Goal: Task Accomplishment & Management: Manage account settings

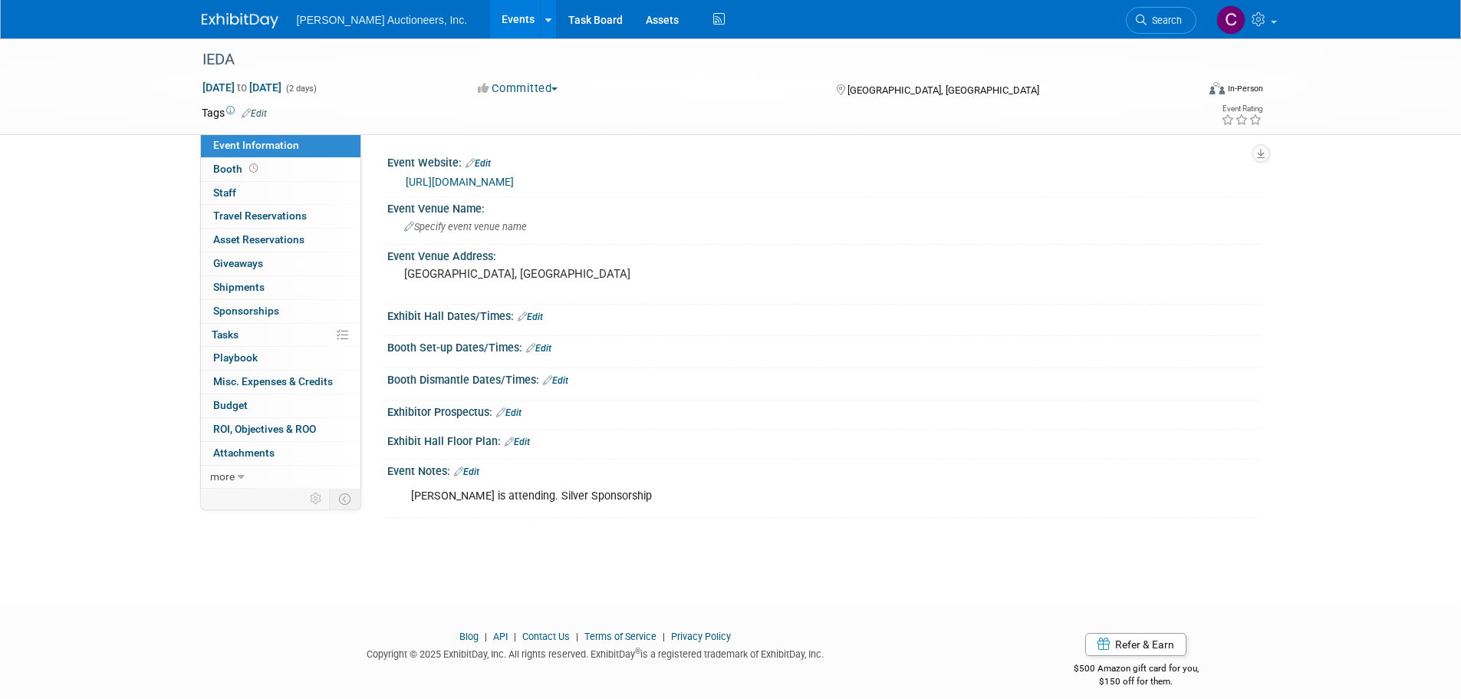
click at [219, 10] on link at bounding box center [249, 13] width 95 height 12
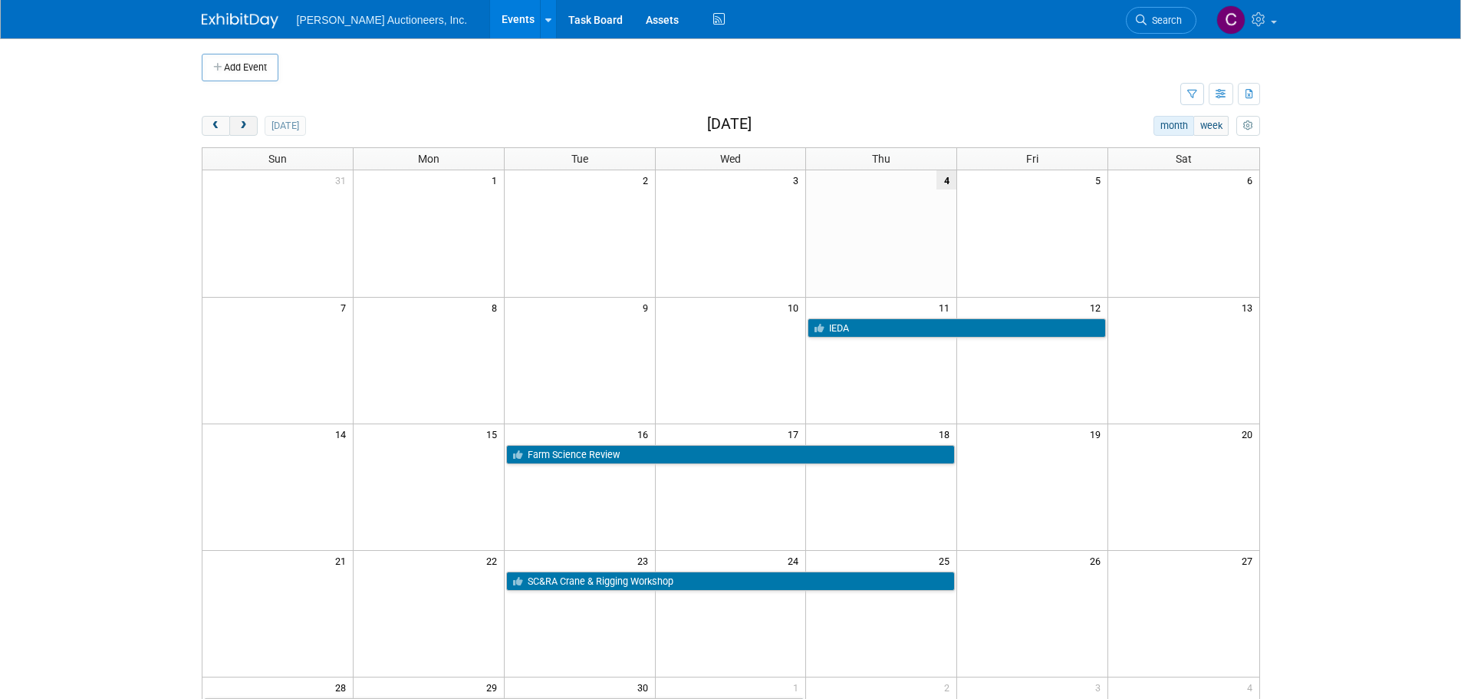
click at [252, 125] on button "next" at bounding box center [243, 126] width 28 height 20
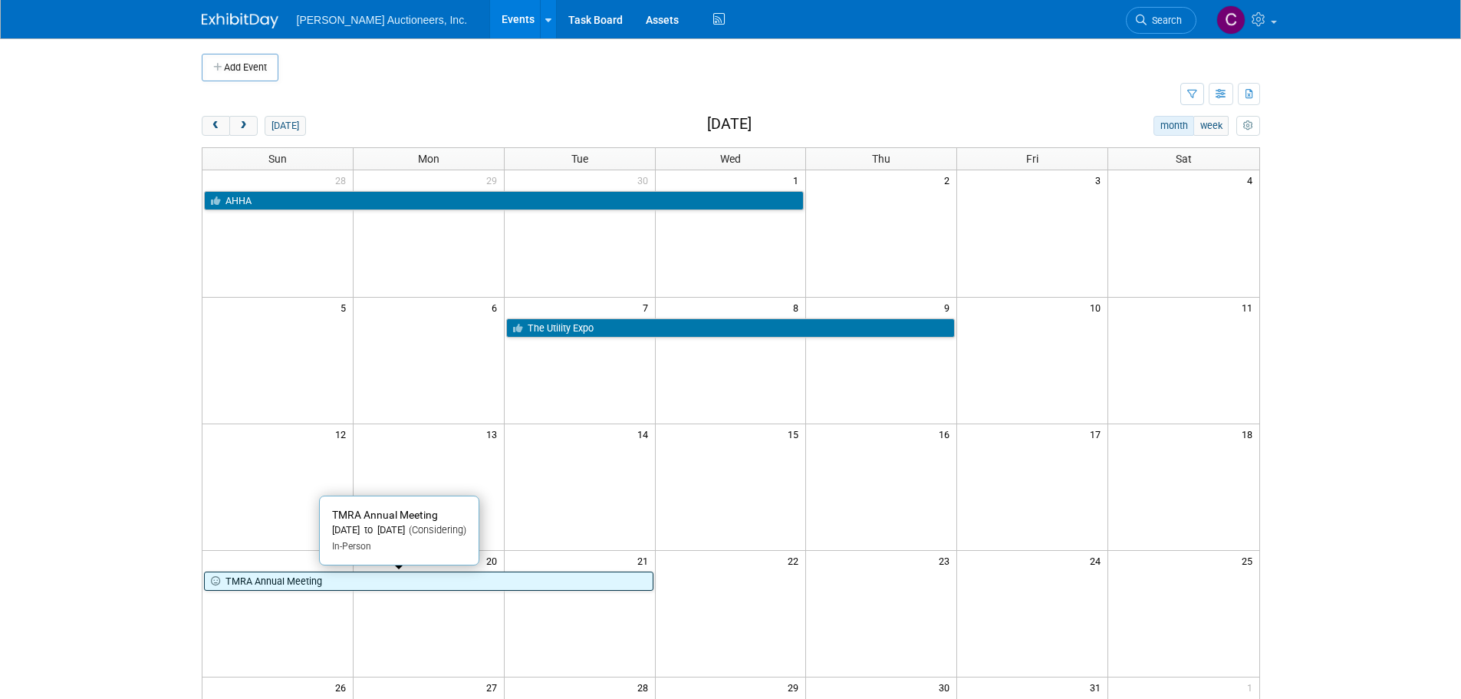
click at [332, 578] on link "TMRA Annual Meeting" at bounding box center [429, 582] width 450 height 20
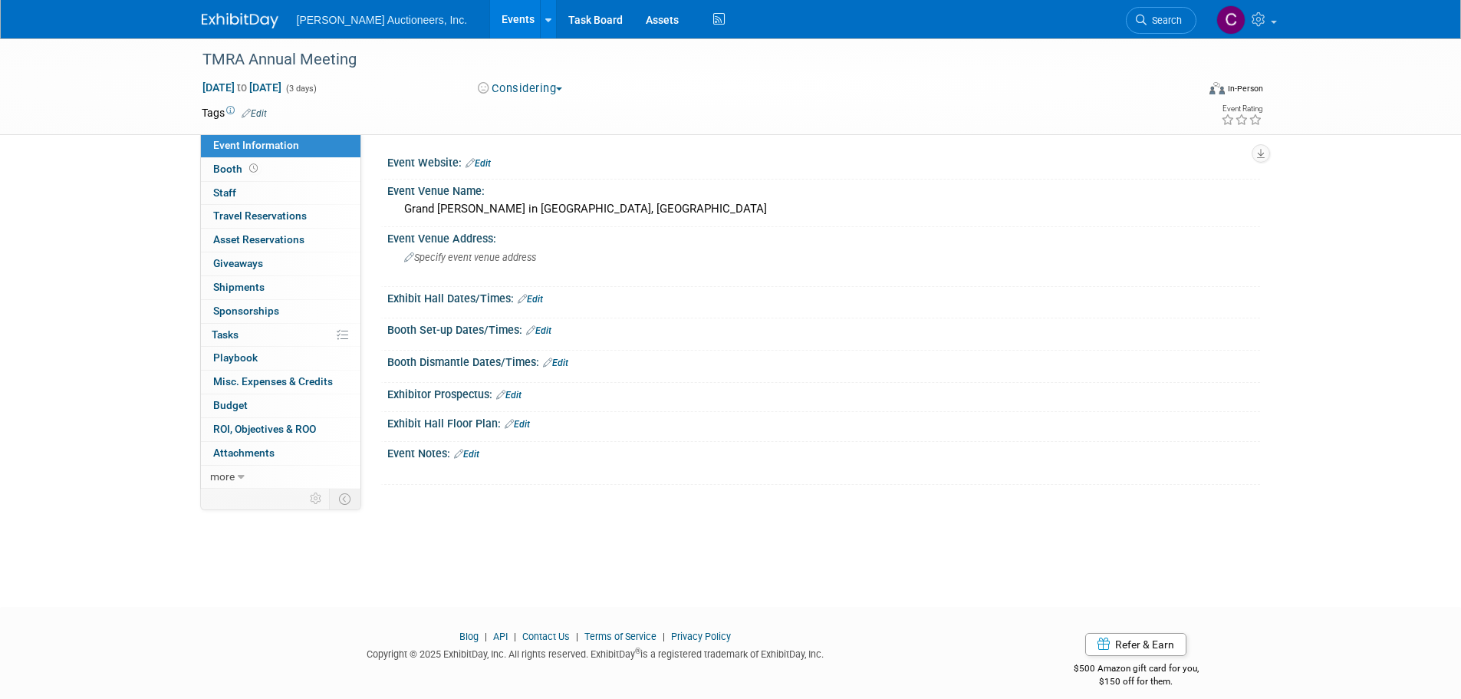
click at [538, 82] on button "Considering" at bounding box center [521, 89] width 96 height 16
click at [534, 110] on link "Committed" at bounding box center [533, 113] width 121 height 21
drag, startPoint x: 475, startPoint y: 453, endPoint x: 465, endPoint y: 486, distance: 34.5
click at [475, 453] on link "Edit" at bounding box center [466, 454] width 25 height 11
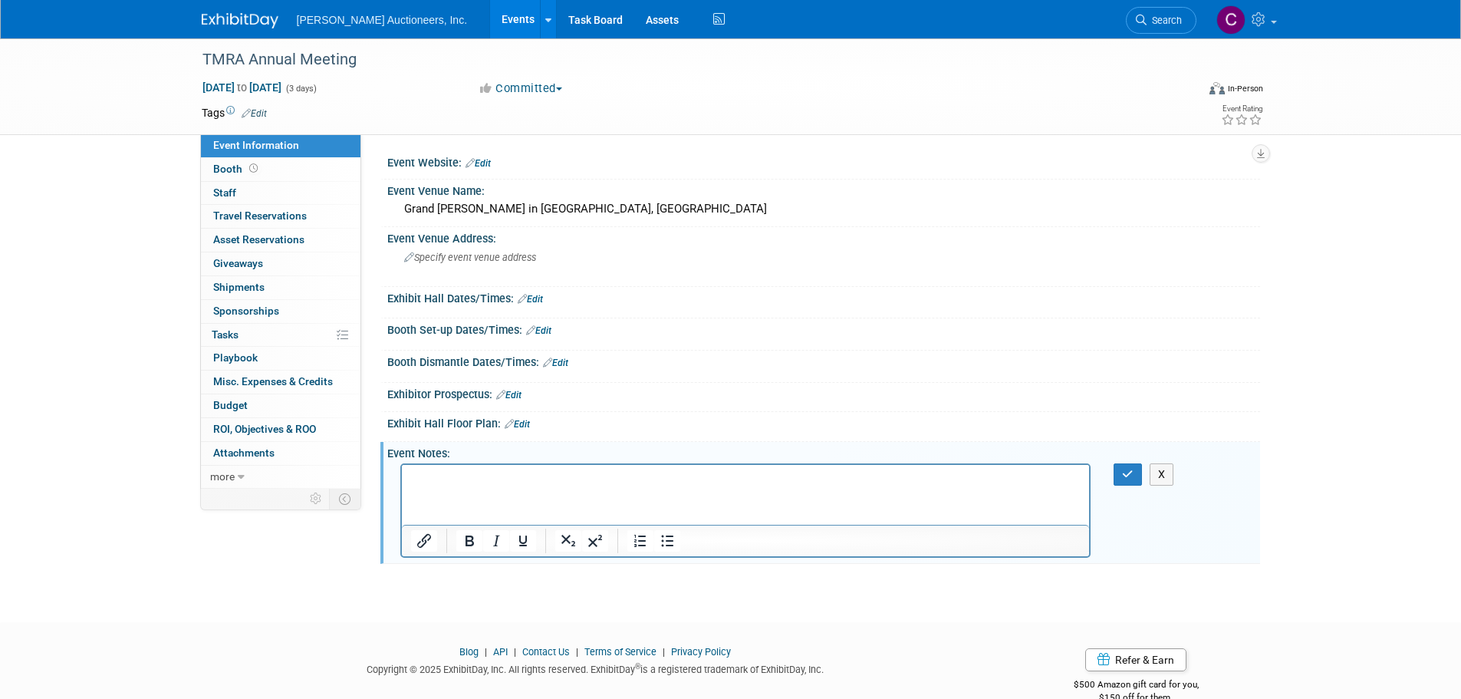
click at [448, 486] on html at bounding box center [745, 475] width 688 height 21
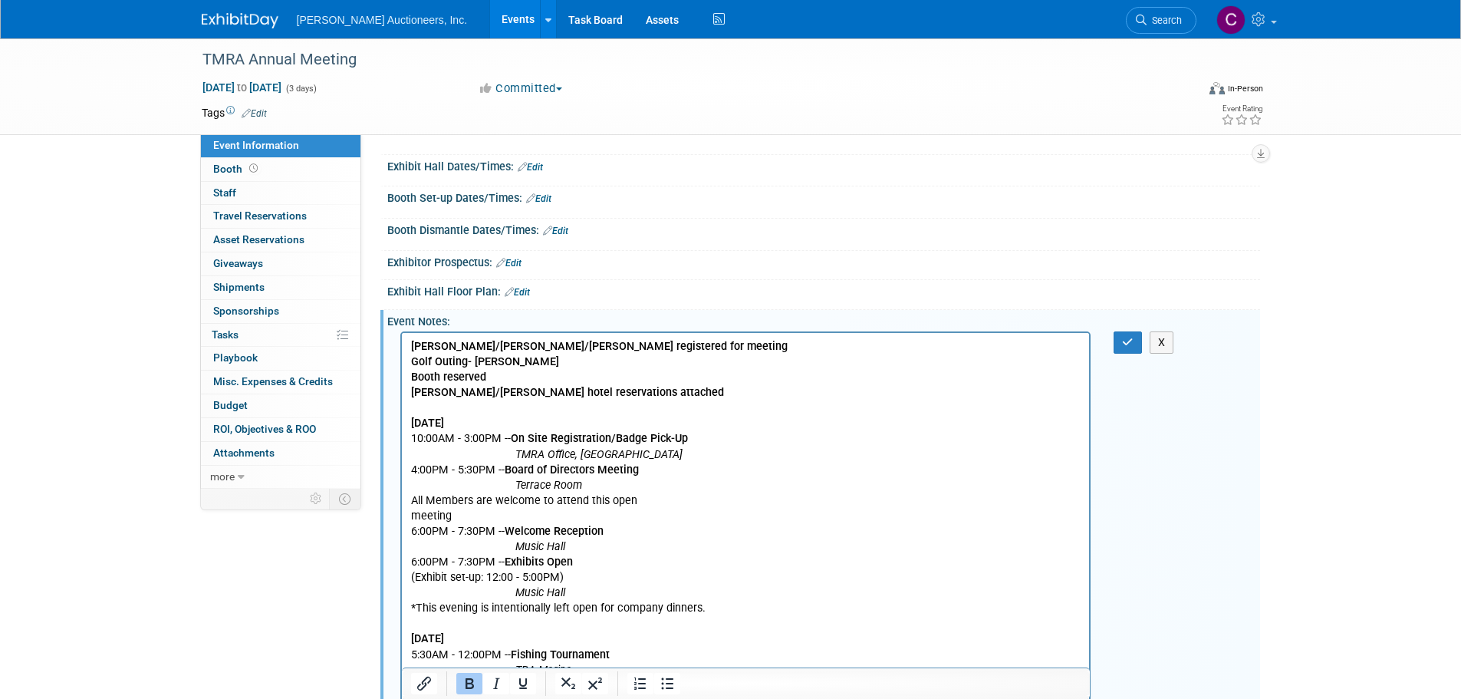
scroll to position [127, 0]
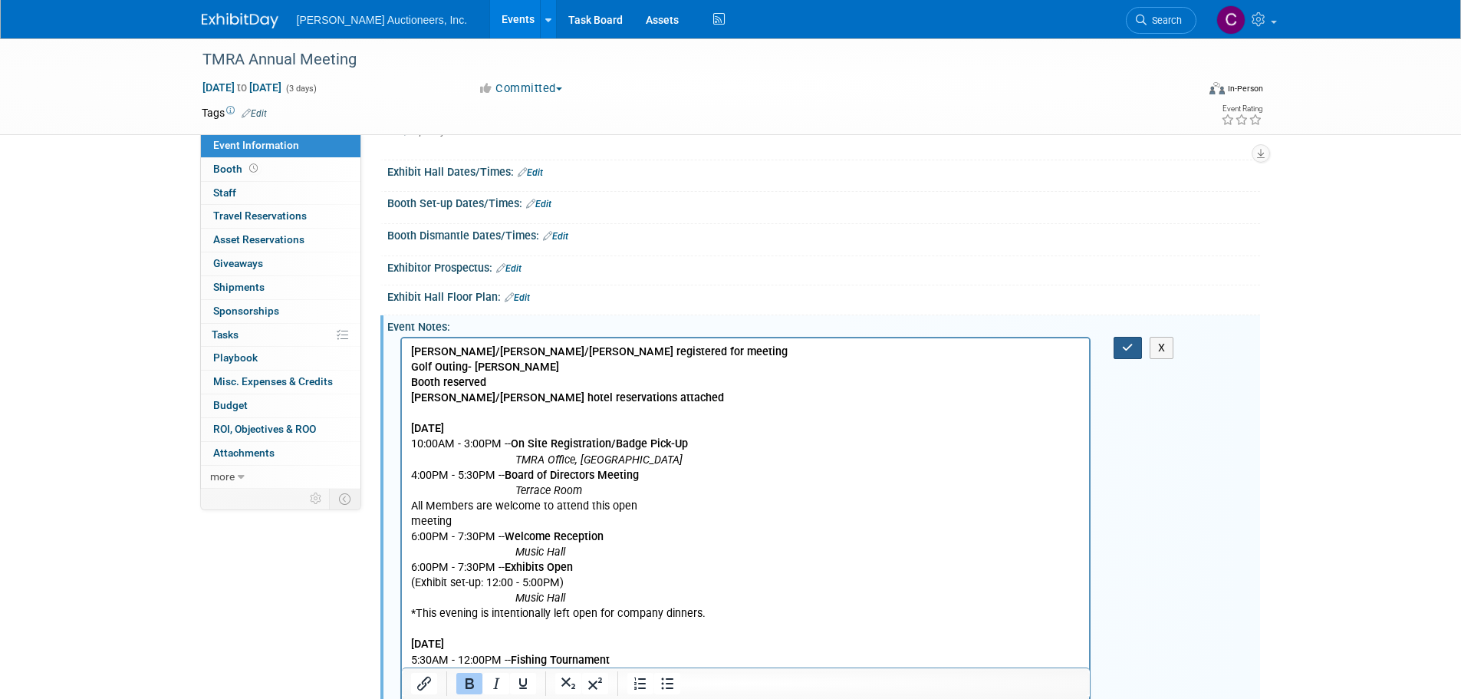
click at [1123, 351] on icon "button" at bounding box center [1128, 347] width 12 height 11
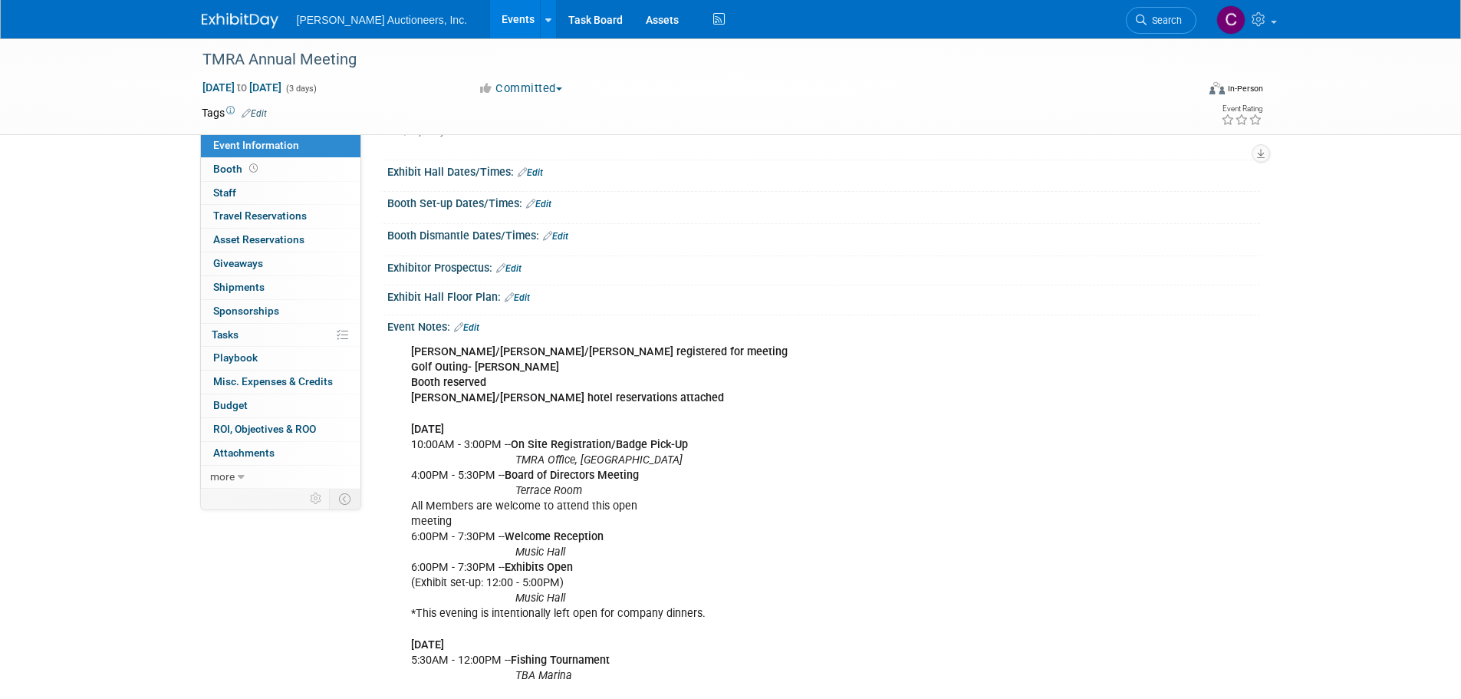
click at [225, 11] on link at bounding box center [249, 13] width 95 height 12
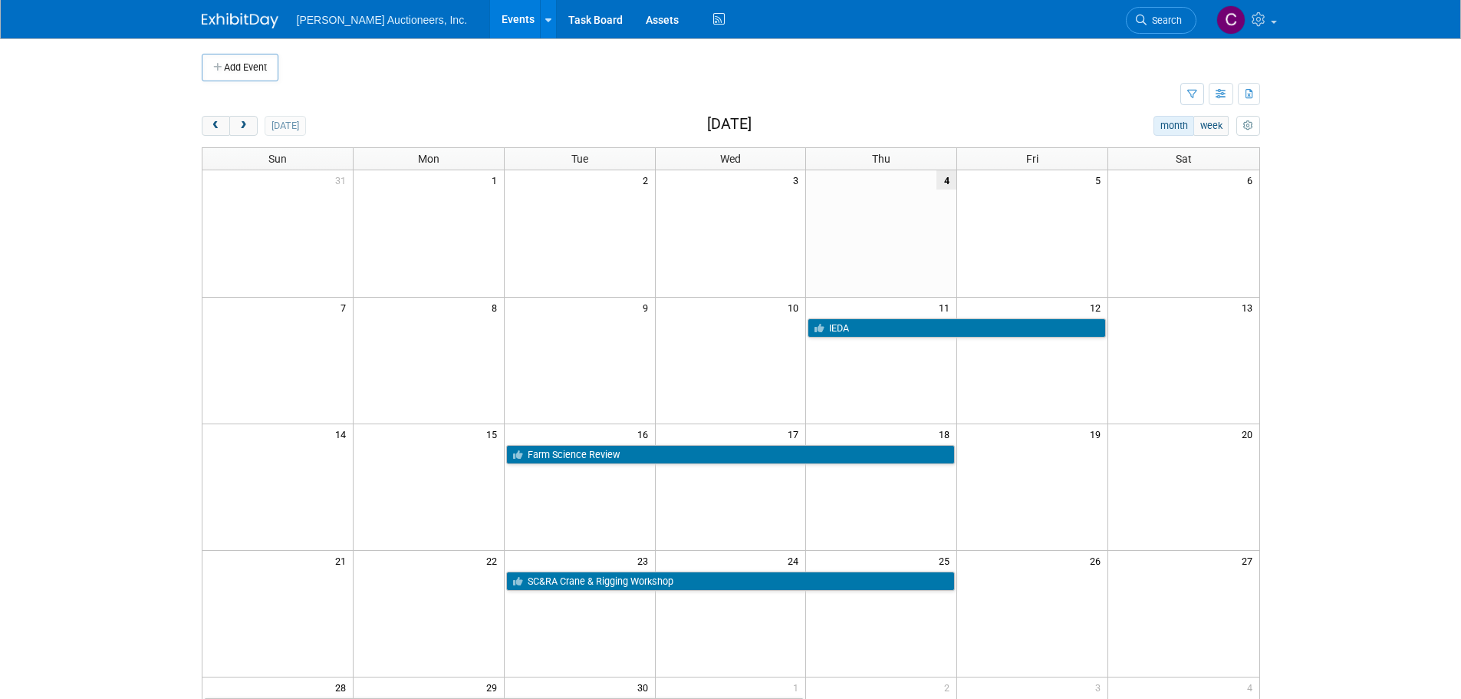
click at [252, 124] on button "next" at bounding box center [243, 126] width 28 height 20
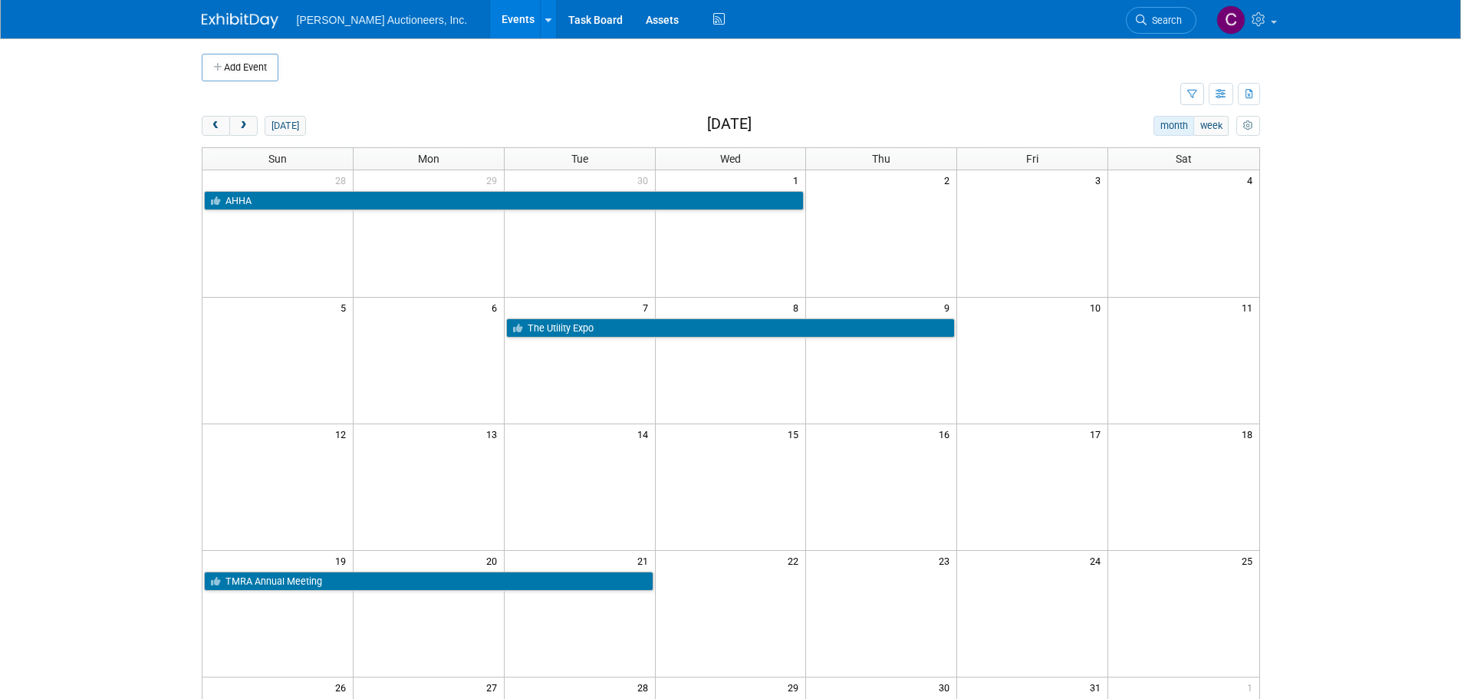
click at [252, 124] on button "next" at bounding box center [243, 126] width 28 height 20
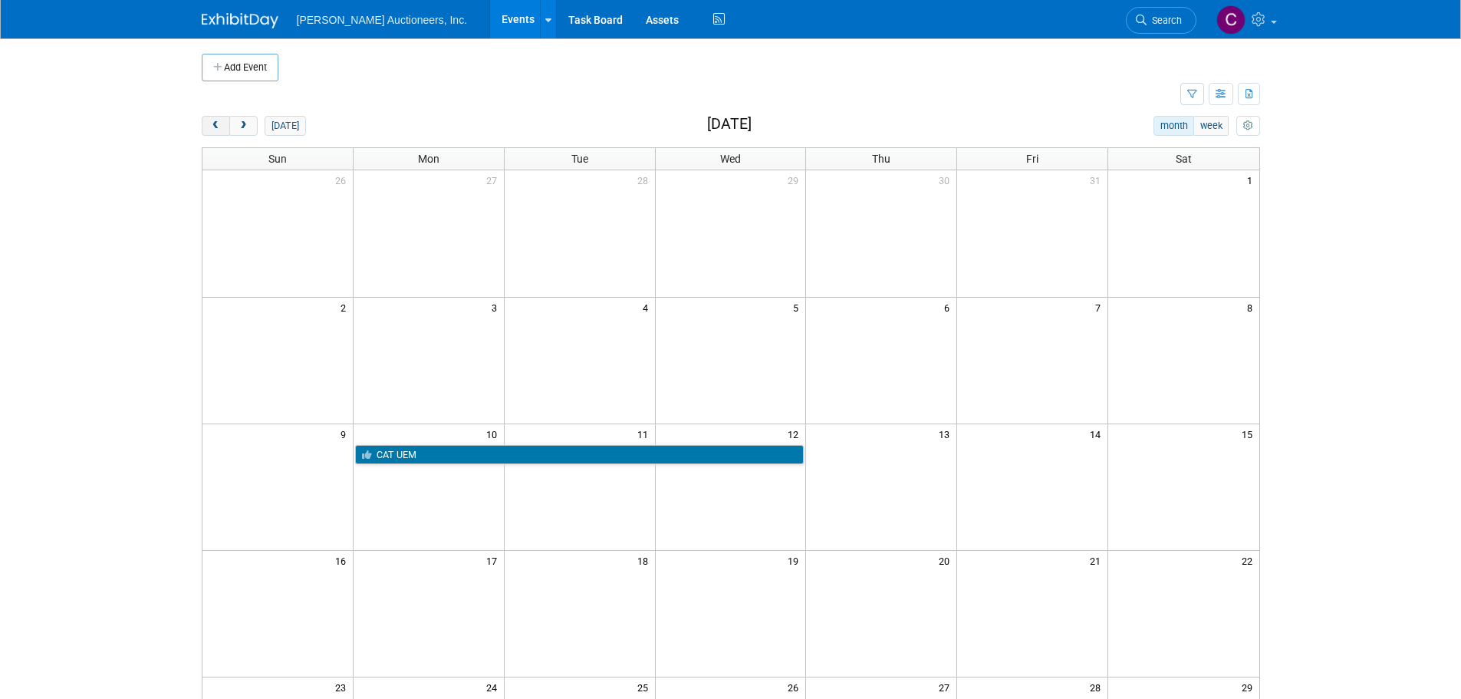
click at [207, 127] on button "prev" at bounding box center [216, 126] width 28 height 20
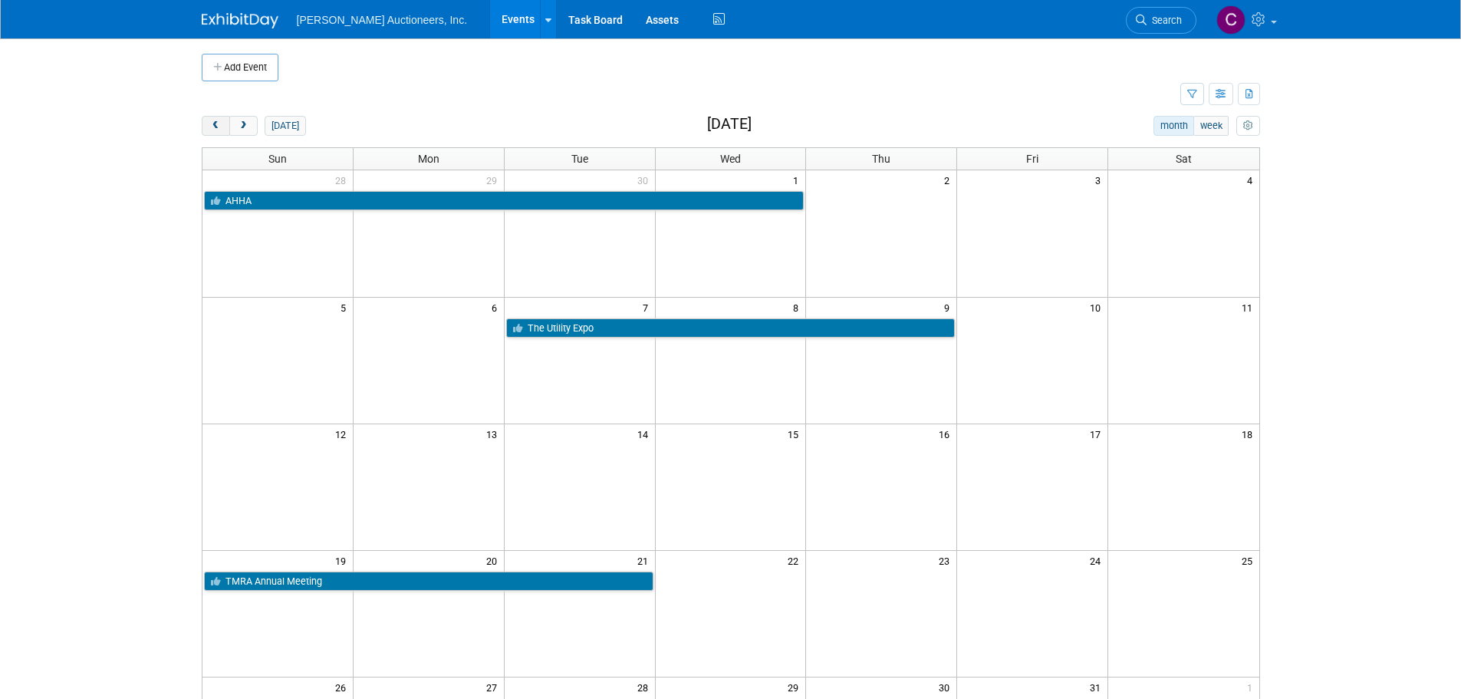
click at [207, 127] on button "prev" at bounding box center [216, 126] width 28 height 20
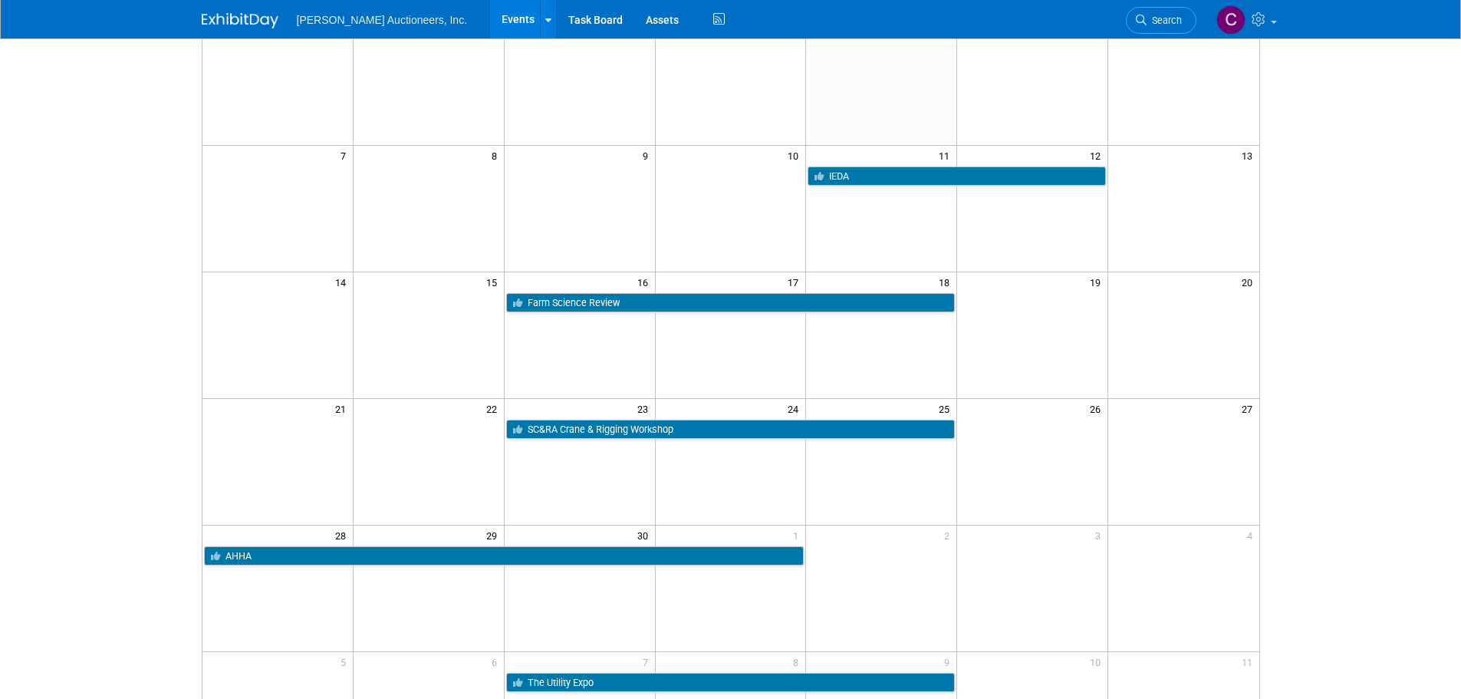
scroll to position [153, 0]
